Goal: Transaction & Acquisition: Purchase product/service

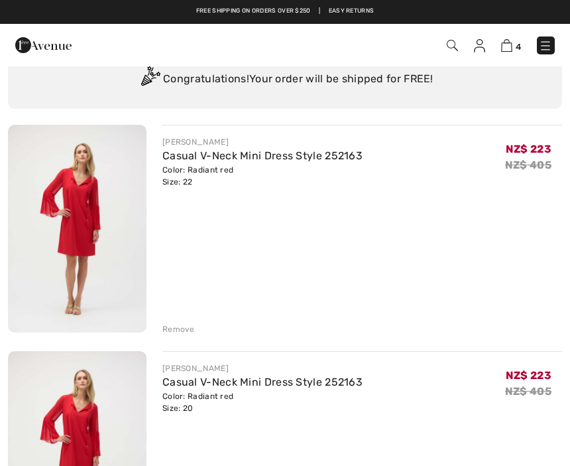
scroll to position [71, 0]
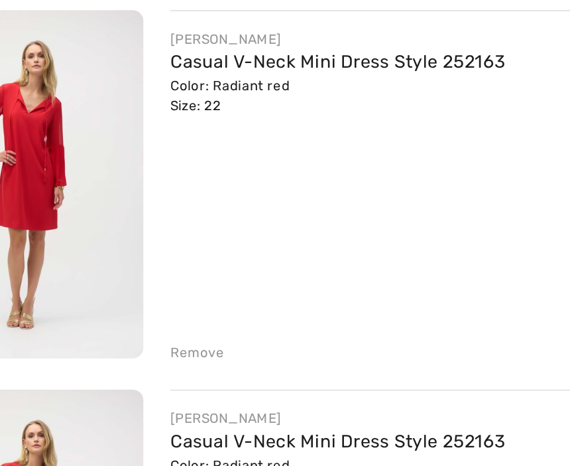
click at [162, 324] on div "Remove" at bounding box center [178, 330] width 32 height 12
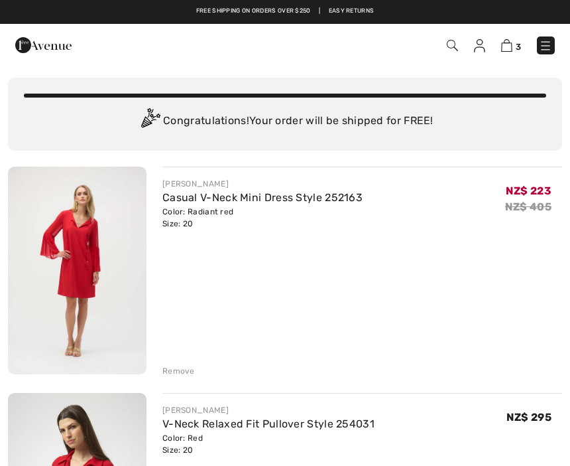
scroll to position [17, 0]
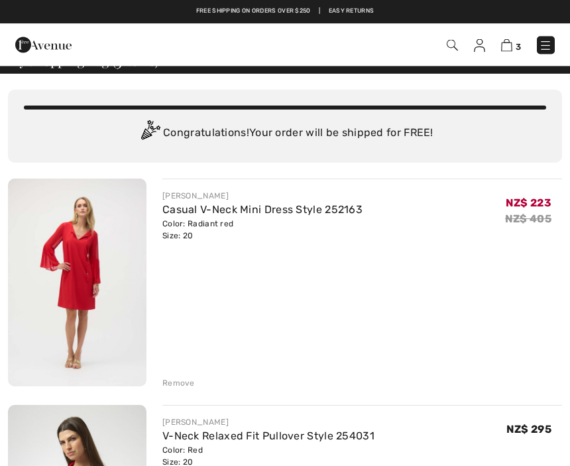
click at [164, 383] on div "Remove" at bounding box center [178, 383] width 32 height 12
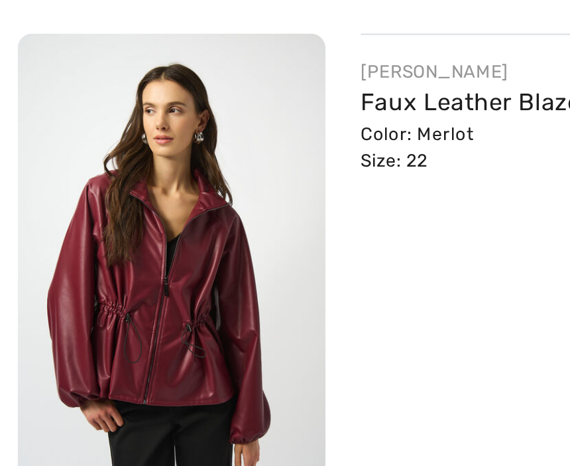
scroll to position [243, 0]
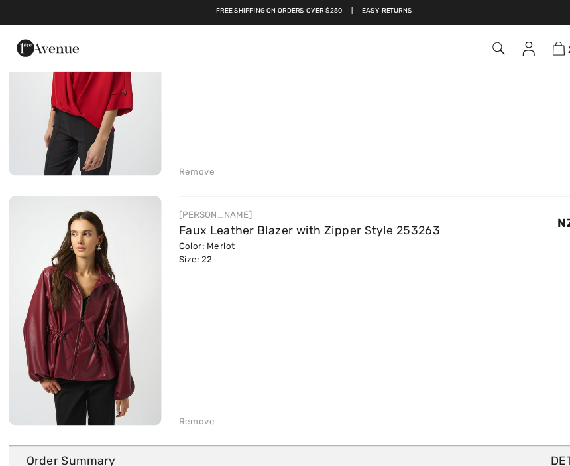
click at [202, 212] on link "Faux Leather Blazer with Zipper Style 253263" at bounding box center [280, 210] width 237 height 13
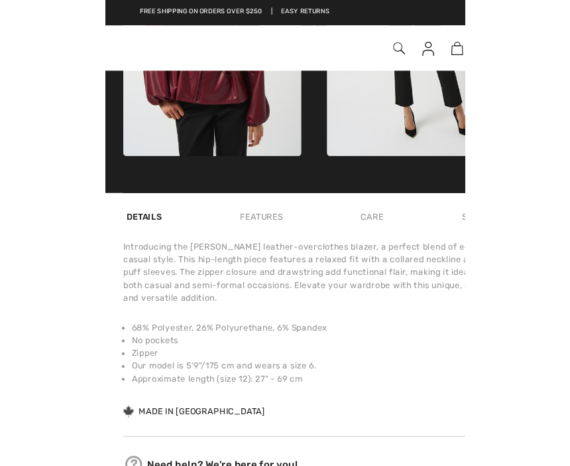
scroll to position [707, 0]
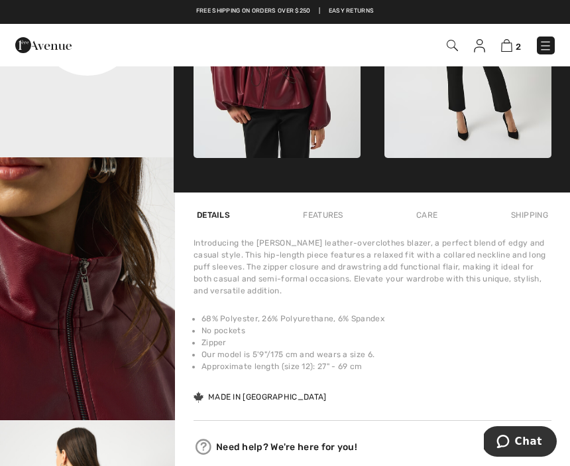
scroll to position [740, 0]
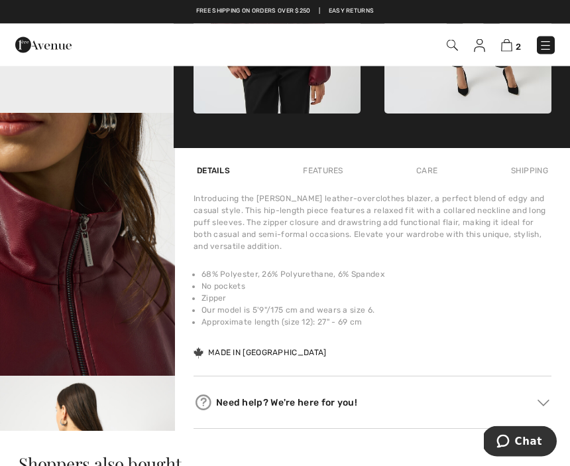
click at [87, 216] on img "3 / 5" at bounding box center [87, 244] width 175 height 263
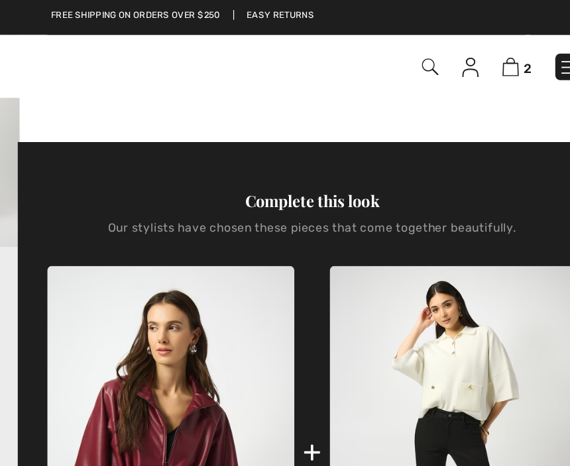
scroll to position [413, 0]
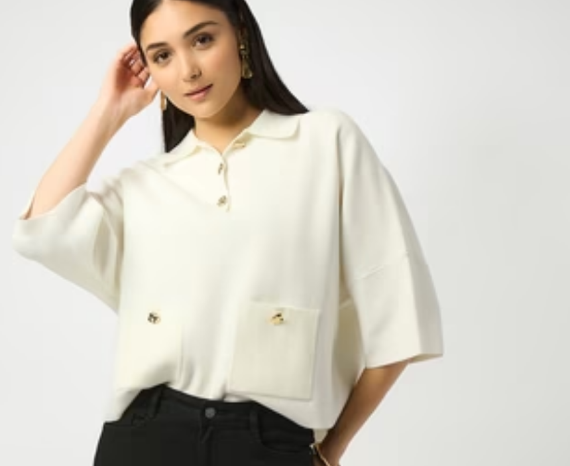
click at [385, 190] on img at bounding box center [468, 315] width 167 height 251
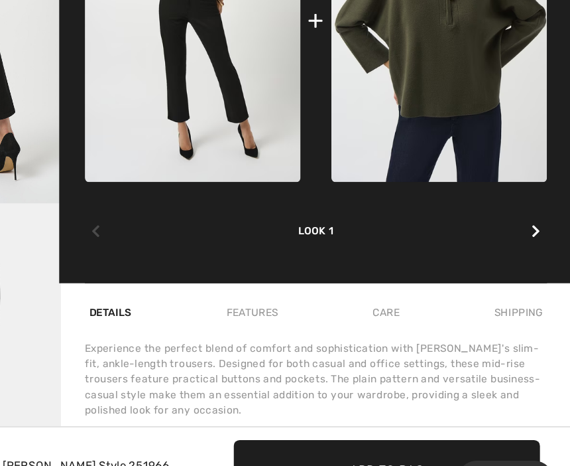
scroll to position [629, 0]
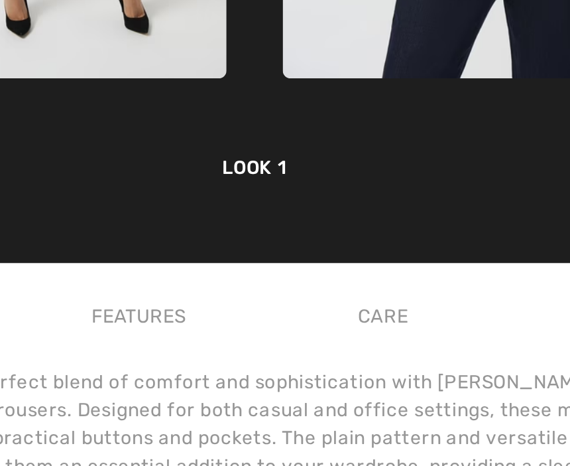
click at [194, 207] on div "Look 1" at bounding box center [373, 229] width 358 height 44
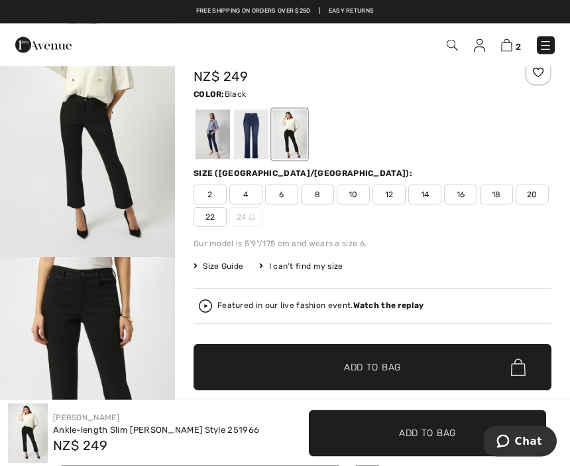
scroll to position [0, 0]
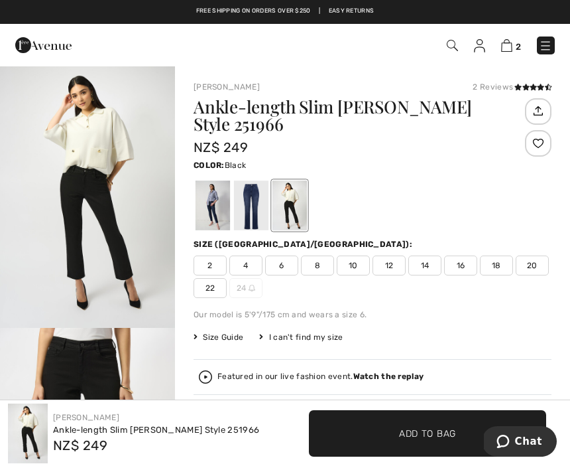
click at [284, 203] on div at bounding box center [290, 205] width 34 height 50
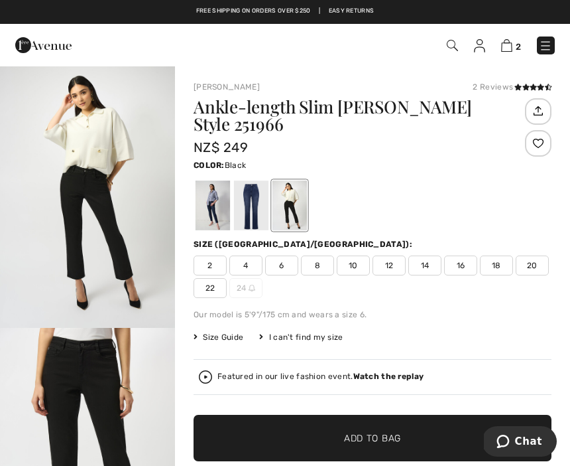
click at [289, 199] on div at bounding box center [290, 205] width 34 height 50
click at [290, 199] on div at bounding box center [290, 205] width 34 height 50
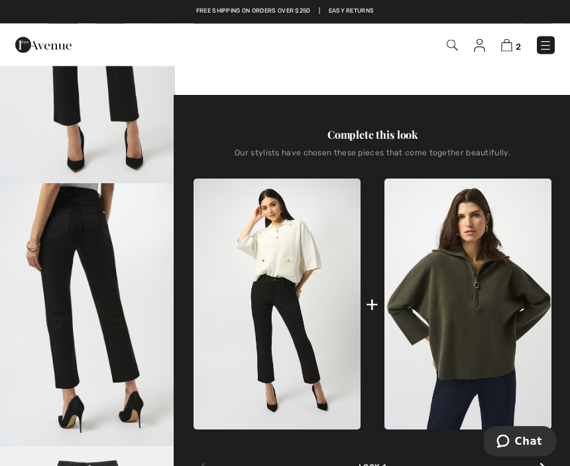
scroll to position [407, 0]
click at [280, 322] on img at bounding box center [277, 303] width 167 height 251
click at [291, 306] on img at bounding box center [277, 303] width 167 height 251
click at [292, 308] on img at bounding box center [277, 303] width 167 height 251
click at [479, 326] on img at bounding box center [468, 303] width 167 height 251
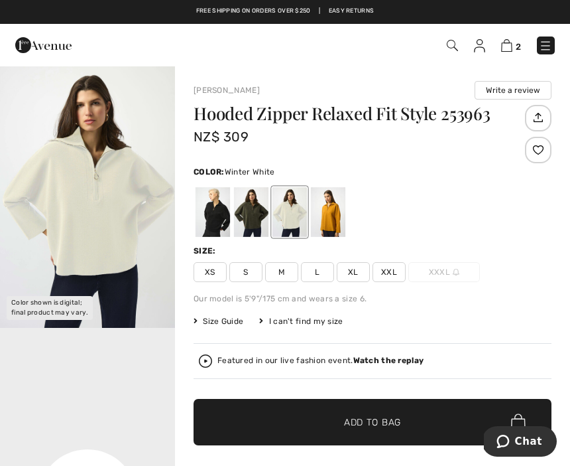
click at [294, 213] on div at bounding box center [290, 212] width 34 height 50
click at [324, 213] on div at bounding box center [328, 212] width 34 height 50
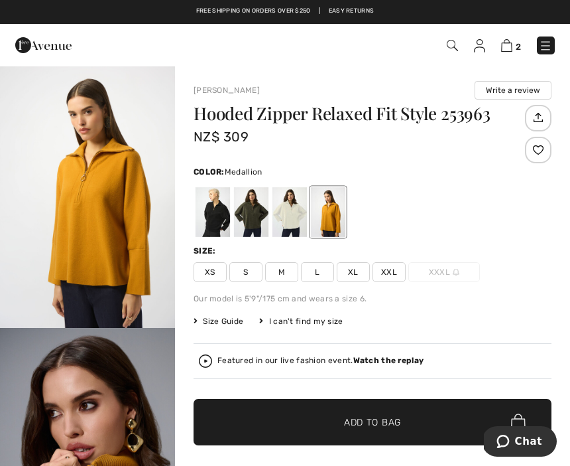
click at [437, 269] on span "XXXL" at bounding box center [445, 272] width 72 height 20
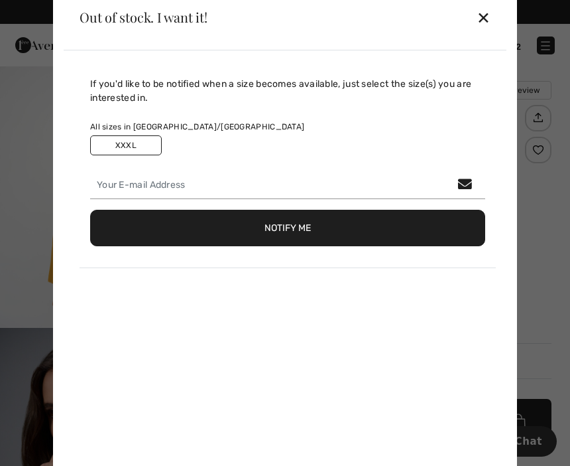
click at [487, 13] on div "✕" at bounding box center [484, 17] width 14 height 28
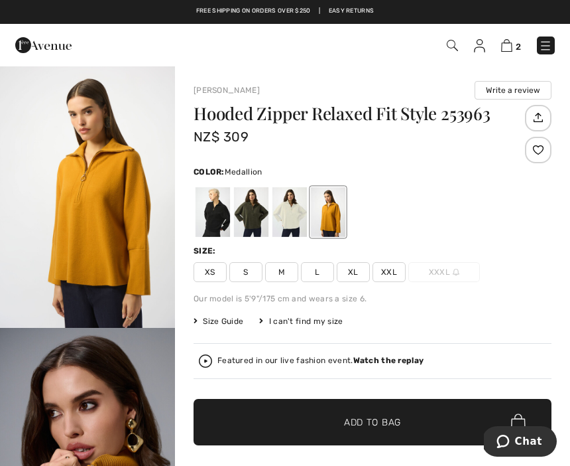
click at [244, 219] on div at bounding box center [251, 212] width 34 height 50
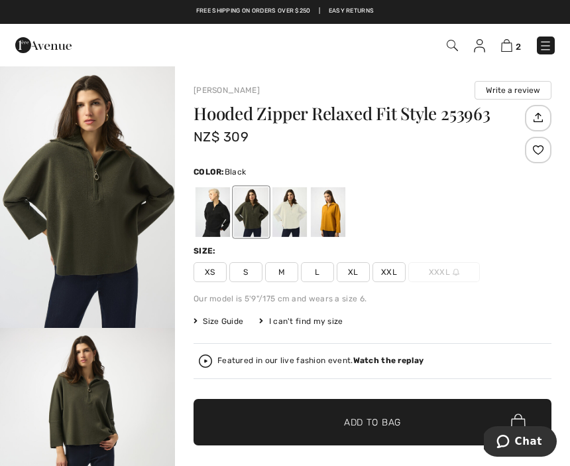
click at [212, 214] on div at bounding box center [213, 212] width 34 height 50
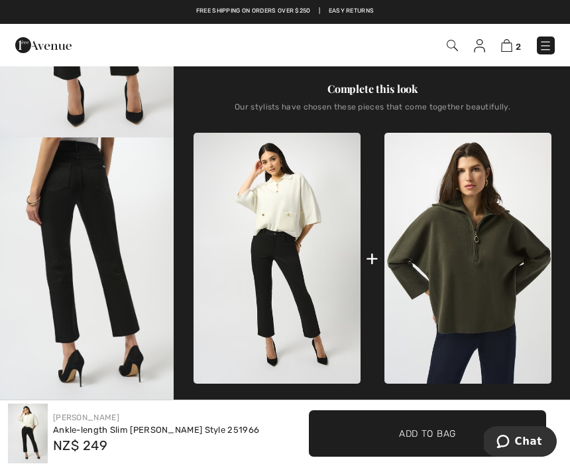
click at [547, 42] on img at bounding box center [545, 45] width 13 height 13
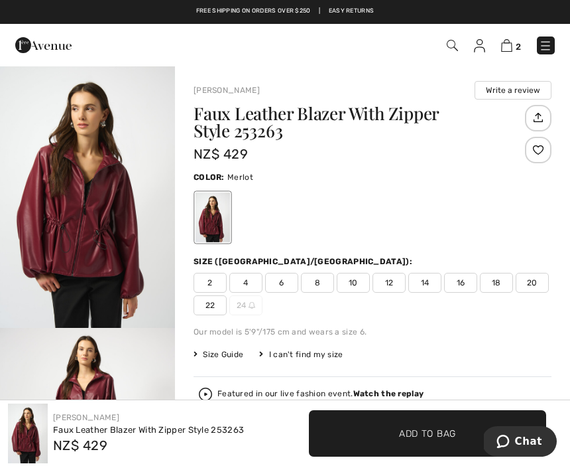
click at [540, 53] on link at bounding box center [546, 45] width 18 height 18
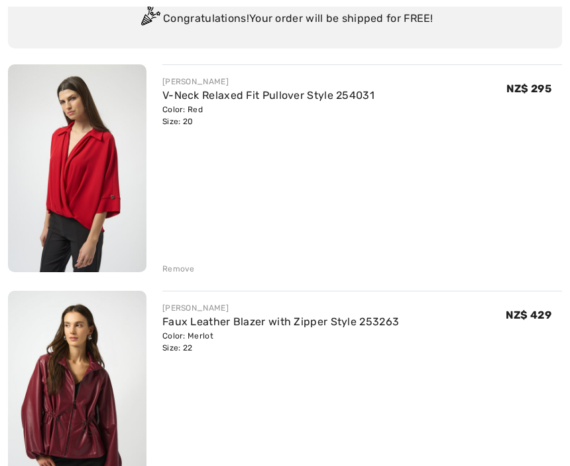
scroll to position [139, 0]
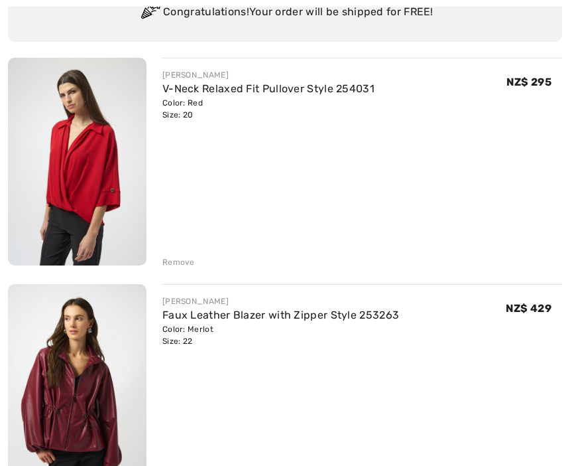
click at [422, 348] on div "JOSEPH RIBKOFF Faux Leather Blazer with Zipper Style 253263 Color: Merlot Size:…" at bounding box center [362, 389] width 400 height 210
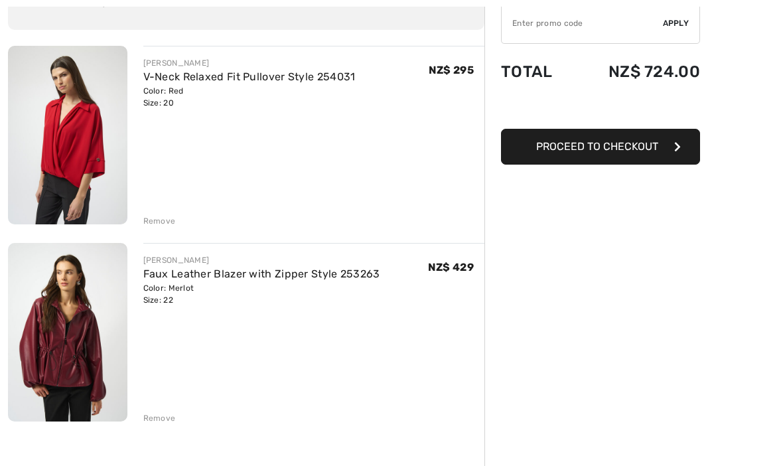
scroll to position [127, 0]
